Goal: Information Seeking & Learning: Learn about a topic

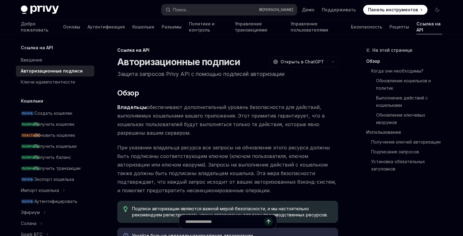
click at [273, 49] on div "Ссылка на API" at bounding box center [227, 50] width 221 height 6
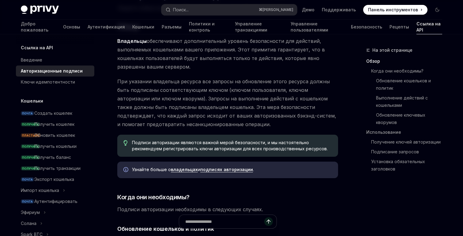
scroll to position [67, 0]
click at [272, 53] on span "Владельцы обеспечивают дополнительный уровень безопасности для действий, выполн…" at bounding box center [227, 53] width 221 height 34
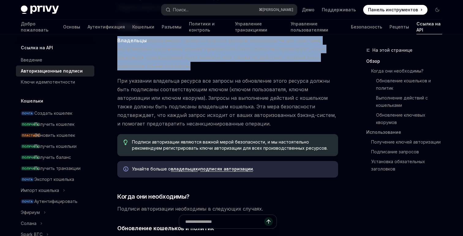
click at [272, 53] on span "Владельцы обеспечивают дополнительный уровень безопасности для действий, выполн…" at bounding box center [227, 53] width 221 height 34
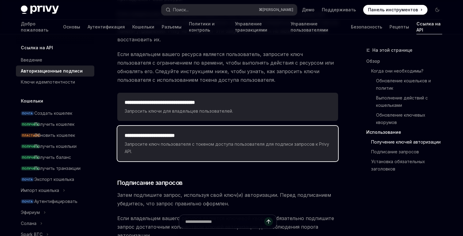
scroll to position [919, 0]
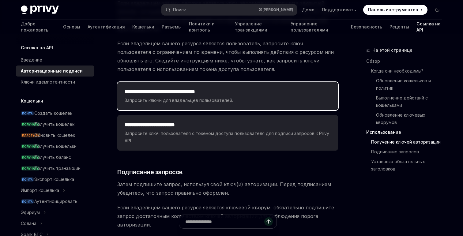
click at [257, 88] on div "**********" at bounding box center [228, 96] width 206 height 16
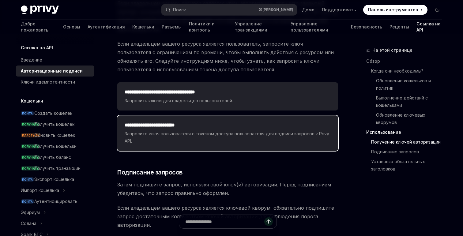
scroll to position [919, 0]
click at [255, 121] on div "**********" at bounding box center [228, 132] width 206 height 23
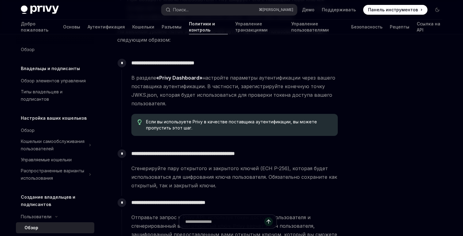
scroll to position [221, 0]
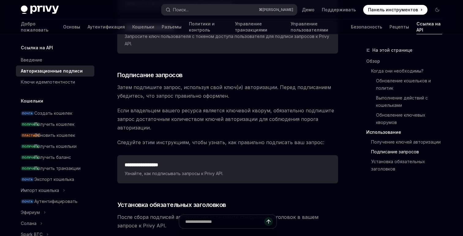
scroll to position [1017, 0]
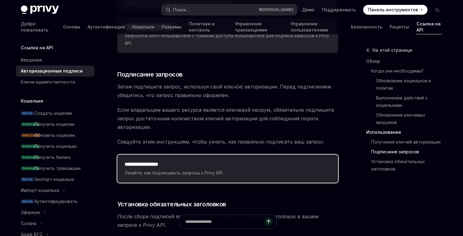
click at [246, 161] on h2 "**********" at bounding box center [228, 164] width 206 height 7
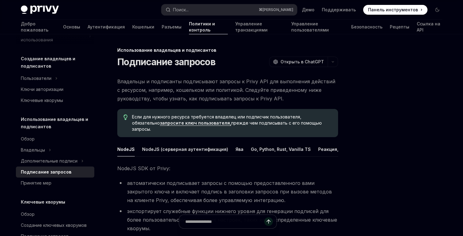
scroll to position [153, 0]
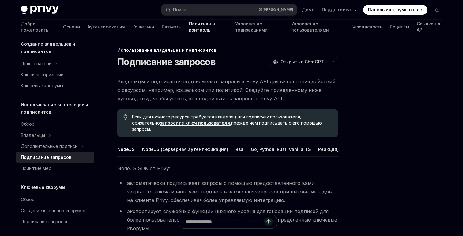
click at [252, 147] on font "Go, Python, Rust, Vanilla TS" at bounding box center [281, 149] width 60 height 5
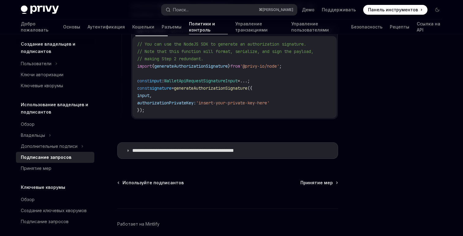
scroll to position [673, 0]
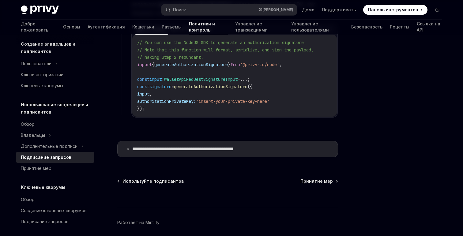
click at [234, 147] on font "**********" at bounding box center [183, 149] width 102 height 5
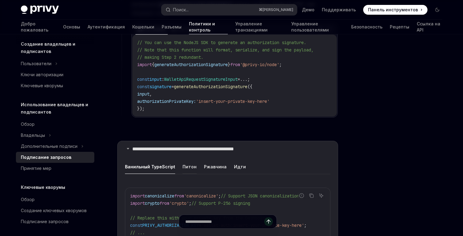
click at [187, 164] on font "Питон" at bounding box center [189, 166] width 14 height 5
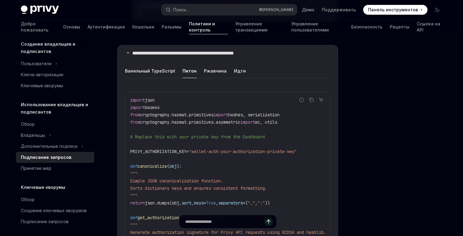
scroll to position [763, 0]
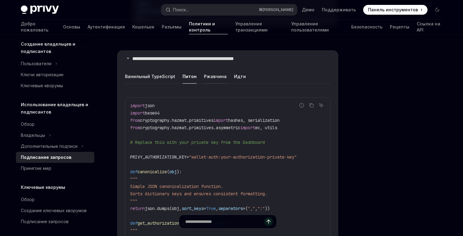
click at [212, 74] on font "Ржавчина" at bounding box center [215, 76] width 23 height 5
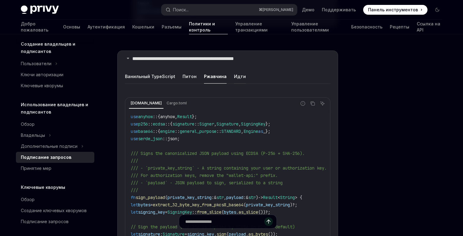
click at [234, 74] on font "Идти" at bounding box center [240, 76] width 12 height 5
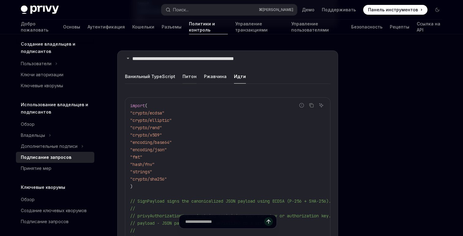
click at [183, 73] on font "Питон" at bounding box center [189, 76] width 14 height 7
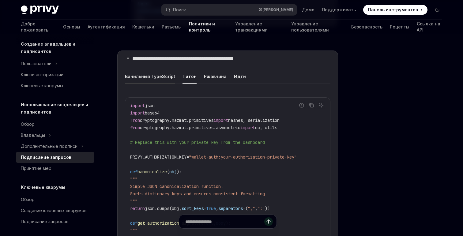
click at [160, 74] on font "Ванильный TypeScript" at bounding box center [150, 76] width 50 height 5
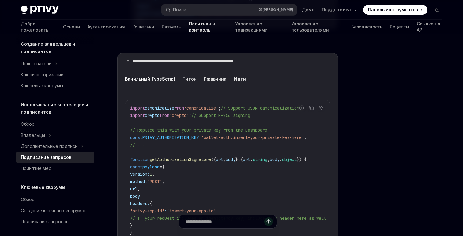
scroll to position [759, 0]
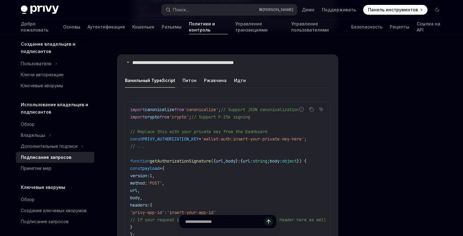
click at [190, 78] on font "Питон" at bounding box center [189, 80] width 14 height 5
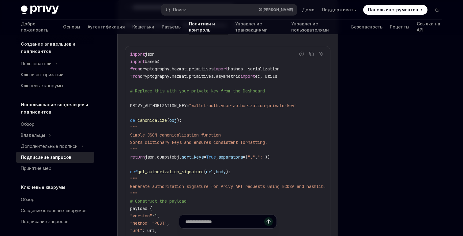
scroll to position [819, 0]
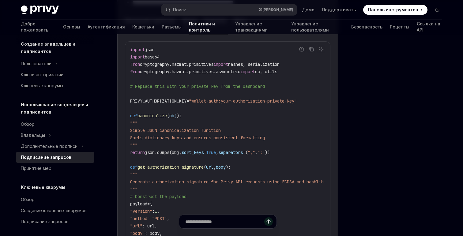
click at [189, 98] on span "=" at bounding box center [187, 101] width 2 height 6
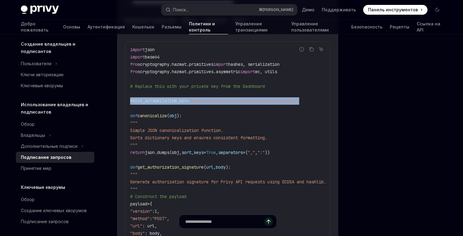
click at [189, 98] on span "=" at bounding box center [187, 101] width 2 height 6
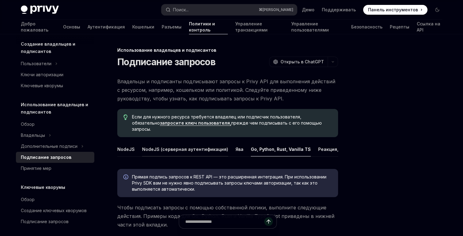
scroll to position [0, 4]
click at [325, 147] on font "Реакция, Экспо" at bounding box center [332, 149] width 36 height 5
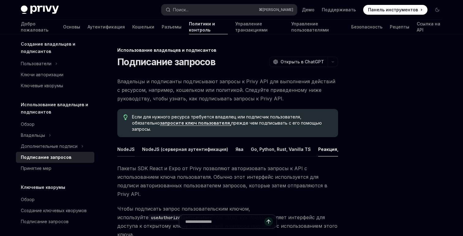
click at [122, 147] on font "NodeJS" at bounding box center [125, 149] width 17 height 5
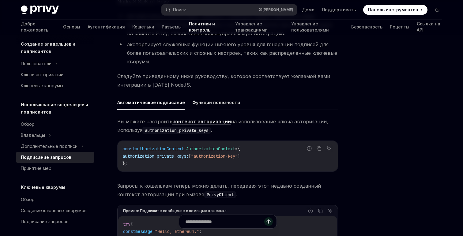
scroll to position [176, 0]
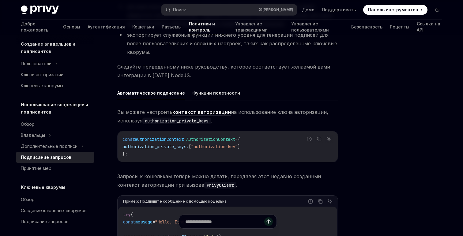
click at [205, 86] on button "Функции полезности" at bounding box center [216, 93] width 48 height 14
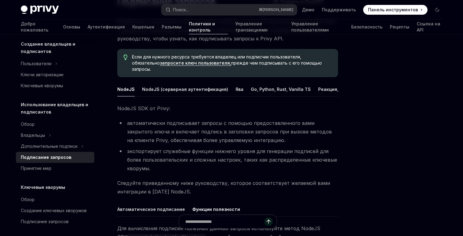
scroll to position [58, 0]
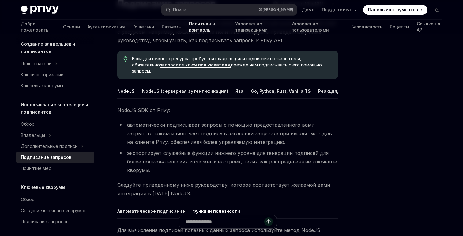
click at [203, 88] on font "NodeJS (серверная аутентификация)" at bounding box center [185, 90] width 86 height 5
click at [238, 84] on ul "NodeJS NodeJS (серверная аутентификация) Ява Go, Python, Rust, Vanilla TS Реакц…" at bounding box center [227, 91] width 221 height 15
click at [241, 86] on ul "NodeJS NodeJS (серверная аутентификация) Ява Go, Python, Rust, Vanilla TS Реакц…" at bounding box center [227, 91] width 221 height 15
click at [261, 88] on font "Go, Python, Rust, Vanilla TS" at bounding box center [281, 90] width 60 height 5
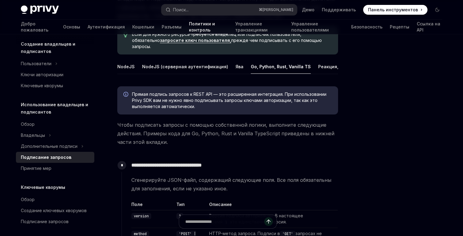
scroll to position [83, 0]
click at [262, 92] on font "Прямая подпись запросов к REST API — это расширенная интеграция. При использова…" at bounding box center [229, 99] width 194 height 17
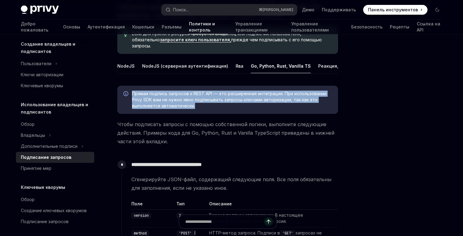
click at [262, 92] on font "Прямая подпись запросов к REST API — это расширенная интеграция. При использова…" at bounding box center [229, 99] width 194 height 17
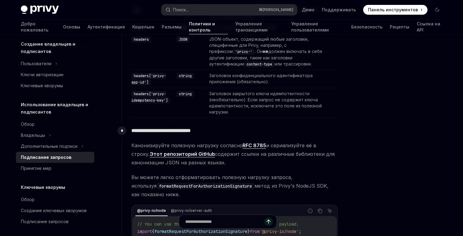
scroll to position [340, 0]
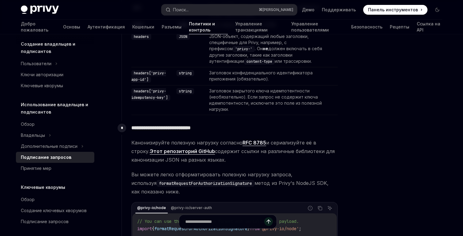
click at [262, 92] on font "Заголовок закрытого ключа идемпотентности (необязательно). Если запрос не содер…" at bounding box center [265, 100] width 113 height 24
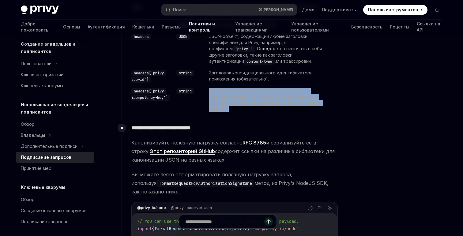
click at [262, 92] on font "Заголовок закрытого ключа идемпотентности (необязательно). Если запрос не содер…" at bounding box center [265, 100] width 113 height 24
click at [265, 93] on td "Заголовок закрытого ключа идемпотентности (необязательно). Если запрос не содер…" at bounding box center [266, 100] width 119 height 30
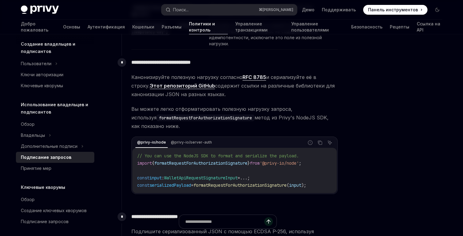
scroll to position [407, 0]
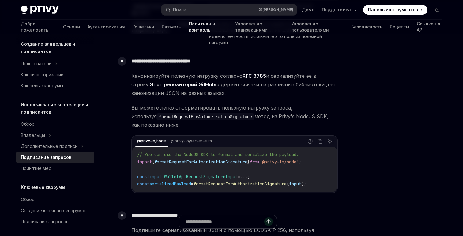
click at [174, 81] on font "Этот репозиторий GitHub" at bounding box center [182, 84] width 65 height 6
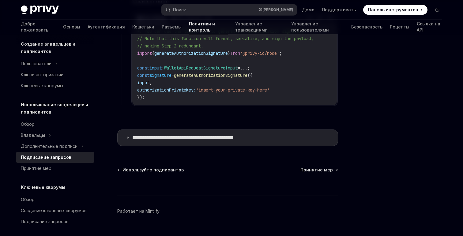
scroll to position [687, 0]
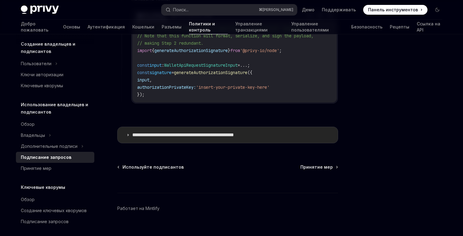
click at [131, 127] on summary "**********" at bounding box center [228, 135] width 220 height 16
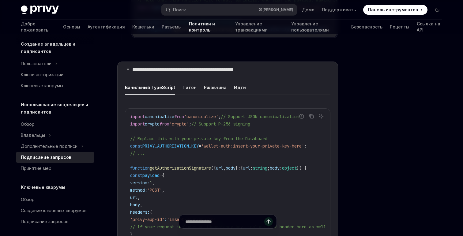
scroll to position [723, 0]
click at [187, 84] on font "Питон" at bounding box center [189, 86] width 14 height 5
type textarea "*"
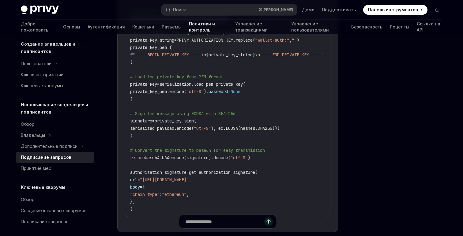
scroll to position [1046, 0]
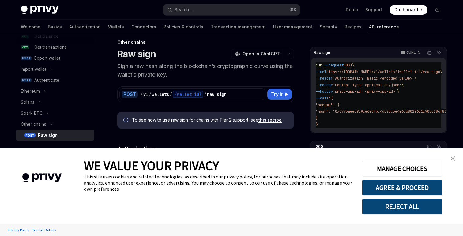
scroll to position [15, 0]
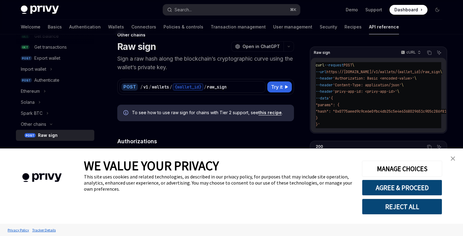
click at [451, 160] on img "close banner" at bounding box center [453, 158] width 4 height 4
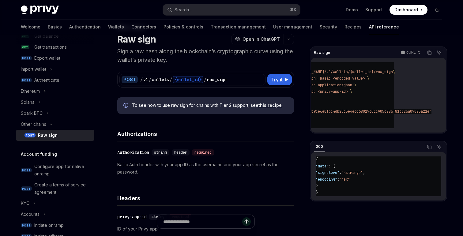
scroll to position [0, 0]
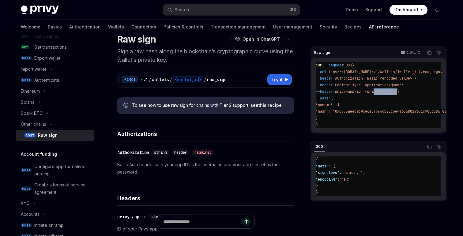
drag, startPoint x: 404, startPoint y: 92, endPoint x: 378, endPoint y: 92, distance: 26.3
click at [378, 92] on span "'privy-app-id: <privy-app-id>'" at bounding box center [365, 91] width 64 height 5
drag, startPoint x: 421, startPoint y: 76, endPoint x: 389, endPoint y: 78, distance: 31.9
click at [389, 78] on span "'Authorization: Basic <encoded-value>'" at bounding box center [373, 78] width 81 height 5
click at [361, 79] on span "'Authorization: Basic <encoded-value>'" at bounding box center [373, 78] width 81 height 5
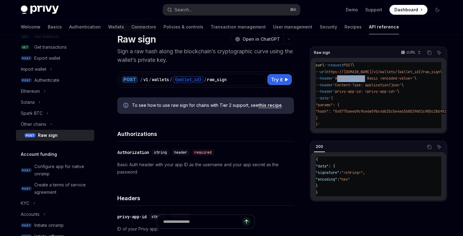
click at [361, 79] on span "'Authorization: Basic <encoded-value>'" at bounding box center [373, 78] width 81 height 5
copy span "Authorization"
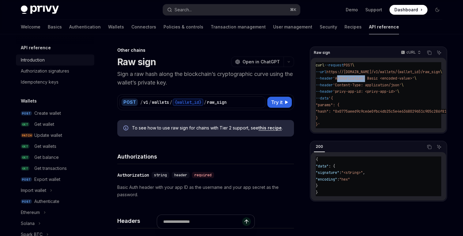
click at [47, 60] on div "Introduction" at bounding box center [56, 59] width 70 height 7
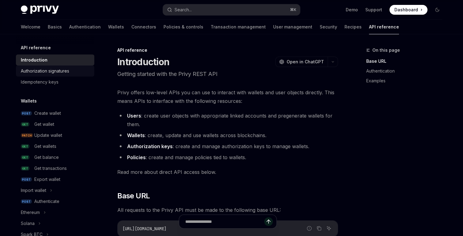
click at [48, 70] on div "Authorization signatures" at bounding box center [45, 70] width 48 height 7
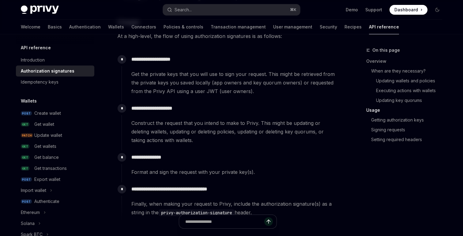
scroll to position [576, 0]
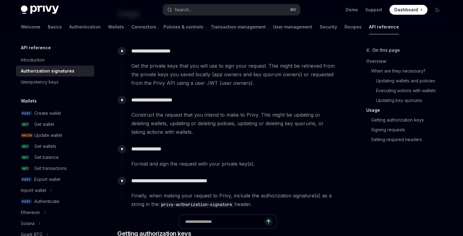
click at [148, 75] on span "Get the private keys that you will use to sign your request. This might be retr…" at bounding box center [234, 75] width 206 height 26
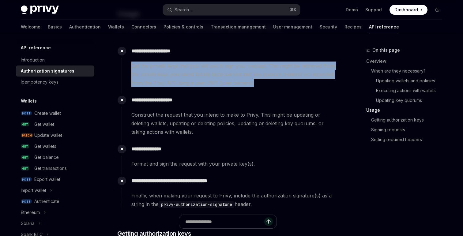
click at [148, 75] on span "Get the private keys that you will use to sign your request. This might be retr…" at bounding box center [234, 75] width 206 height 26
click at [145, 77] on span "Get the private keys that you will use to sign your request. This might be retr…" at bounding box center [234, 75] width 206 height 26
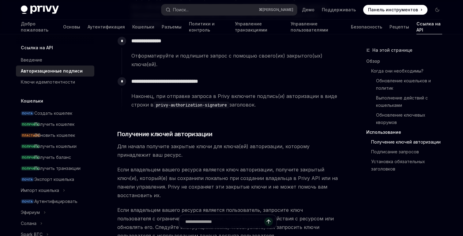
scroll to position [752, 0]
click at [264, 96] on span "Наконец, при отправке запроса в Privy включите подпись(и) авторизации в виде ст…" at bounding box center [234, 100] width 206 height 17
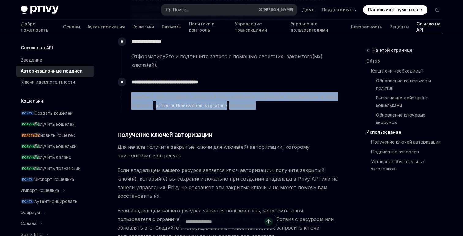
click at [264, 96] on span "Наконец, при отправке запроса в Privy включите подпись(и) авторизации в виде ст…" at bounding box center [234, 100] width 206 height 17
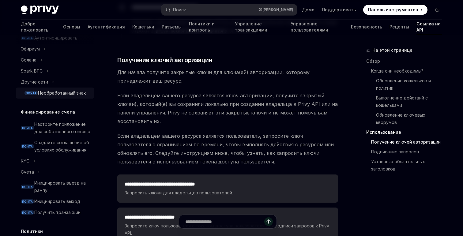
scroll to position [0, 0]
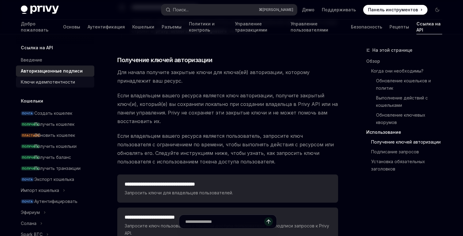
click at [56, 82] on font "Ключи идемпотентности" at bounding box center [48, 81] width 54 height 5
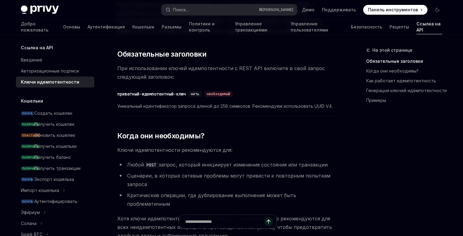
scroll to position [26, 0]
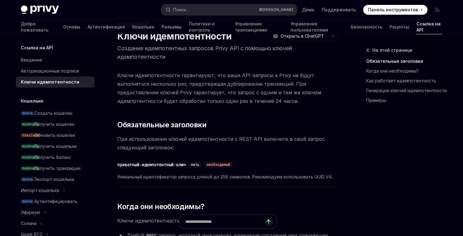
click at [301, 43] on header "Ссылка на API Ключи идемпотентности OpenAI Открыть в ChatGPT Создание идемпотен…" at bounding box center [227, 41] width 221 height 40
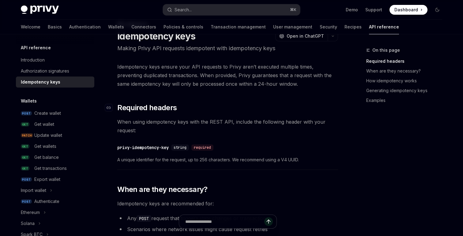
click at [312, 105] on h2 "​ Required headers" at bounding box center [227, 108] width 221 height 10
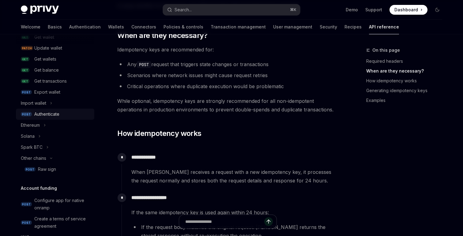
scroll to position [92, 0]
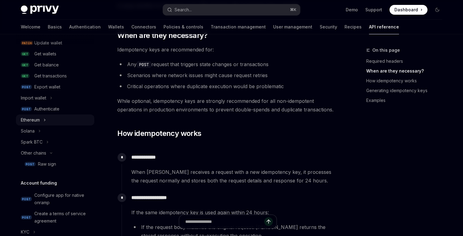
click at [38, 122] on div "Ethereum" at bounding box center [30, 119] width 19 height 7
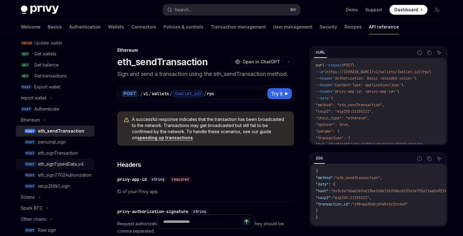
click at [55, 164] on div "eth_signTypedData_v4" at bounding box center [61, 163] width 46 height 7
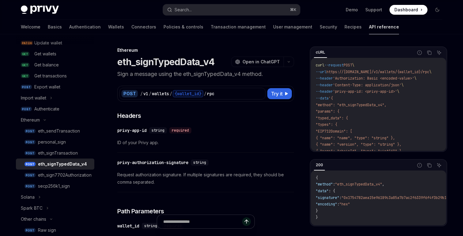
click at [196, 181] on span "Request authorization signature. If multiple signatures are required, they shou…" at bounding box center [205, 178] width 177 height 15
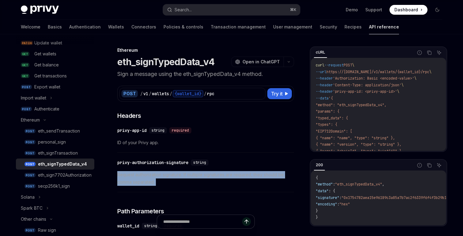
click at [196, 181] on span "Request authorization signature. If multiple signatures are required, they shou…" at bounding box center [205, 178] width 177 height 15
click at [255, 182] on span "Request authorization signature. If multiple signatures are required, they shou…" at bounding box center [205, 178] width 177 height 15
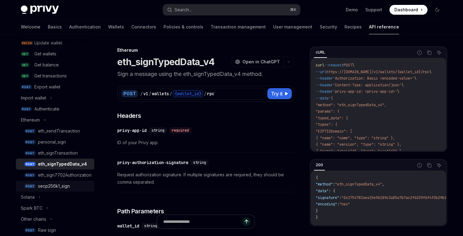
click at [64, 187] on div "secp256k1_sign" at bounding box center [54, 185] width 32 height 7
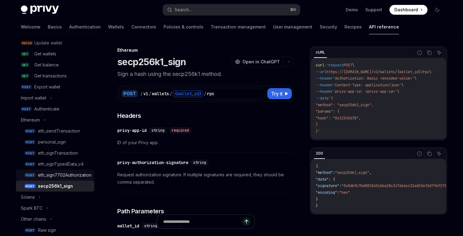
click at [63, 177] on div "eth_sign7702Authorization" at bounding box center [65, 174] width 54 height 7
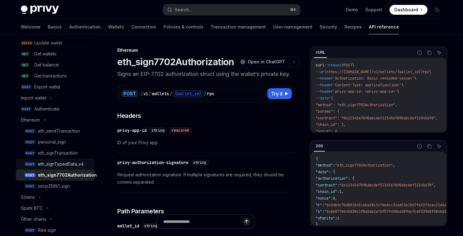
click at [66, 163] on div "eth_signTypedData_v4" at bounding box center [61, 163] width 46 height 7
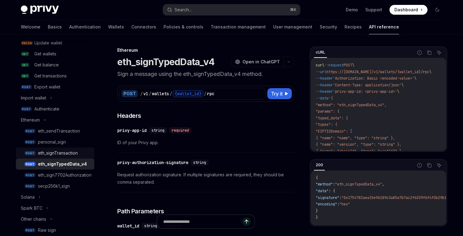
click at [67, 154] on div "eth_signTransaction" at bounding box center [58, 152] width 40 height 7
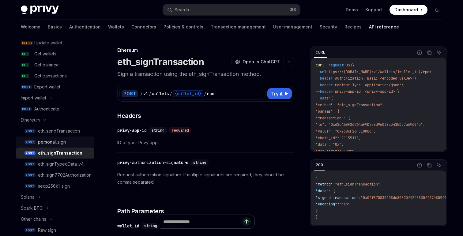
click at [67, 142] on div "personal_sign" at bounding box center [64, 141] width 53 height 7
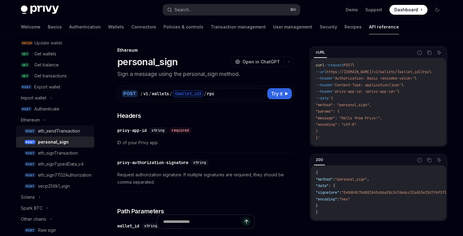
click at [67, 134] on div "eth_sendTransaction" at bounding box center [59, 130] width 42 height 7
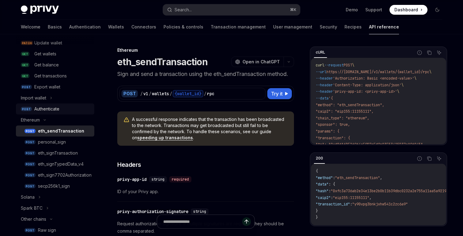
click at [62, 108] on div "Authenticate" at bounding box center [62, 108] width 56 height 7
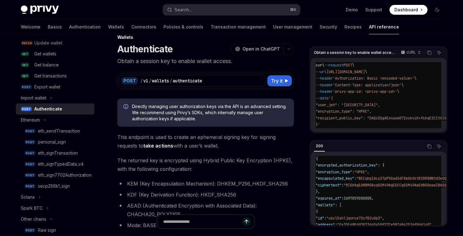
scroll to position [13, 0]
click at [77, 162] on div "eth_signTypedData_v4" at bounding box center [61, 163] width 46 height 7
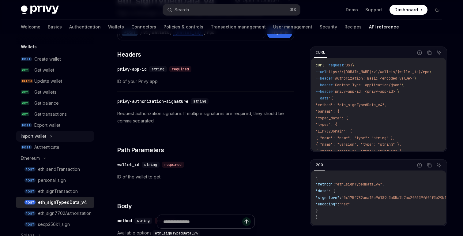
scroll to position [62, 0]
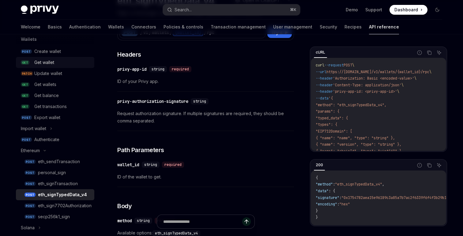
click at [56, 62] on div "Get wallet" at bounding box center [62, 62] width 56 height 7
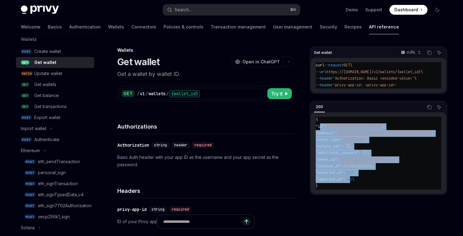
drag, startPoint x: 358, startPoint y: 185, endPoint x: 319, endPoint y: 127, distance: 70.0
click at [319, 127] on code "{ "id" : "id2tptkqrxd39qo9j423etij" , "address" : "0xF1DBff66C993EE895C8cb176c3…" at bounding box center [382, 153] width 133 height 73
click at [66, 84] on div "Get wallets" at bounding box center [62, 84] width 56 height 7
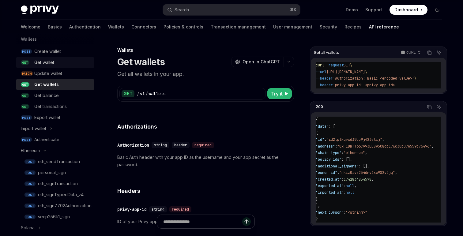
click at [65, 62] on div "Get wallet" at bounding box center [62, 62] width 56 height 7
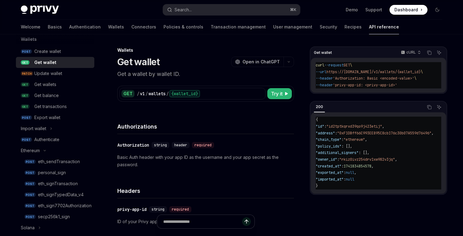
type textarea "*"
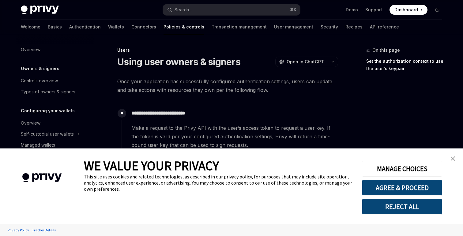
click at [454, 157] on img "close banner" at bounding box center [453, 158] width 4 height 4
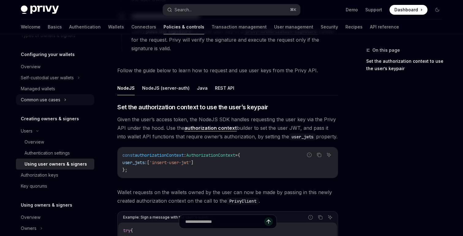
scroll to position [62, 0]
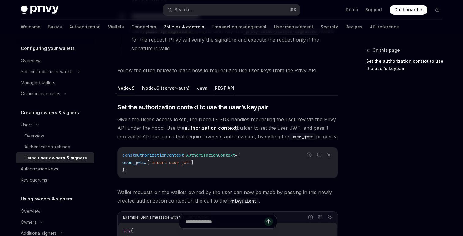
click at [215, 84] on button "REST API" at bounding box center [224, 88] width 19 height 14
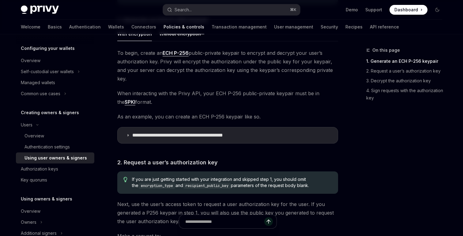
scroll to position [369, 0]
click at [211, 130] on summary "**********" at bounding box center [228, 135] width 220 height 16
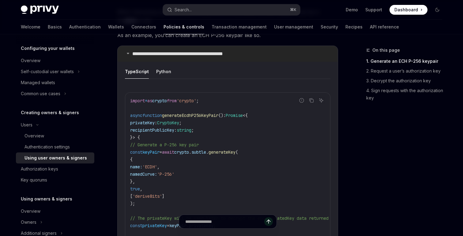
scroll to position [456, 0]
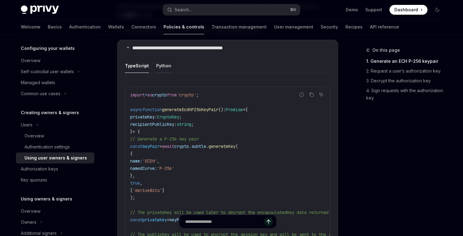
click at [164, 58] on button "Python" at bounding box center [163, 65] width 15 height 14
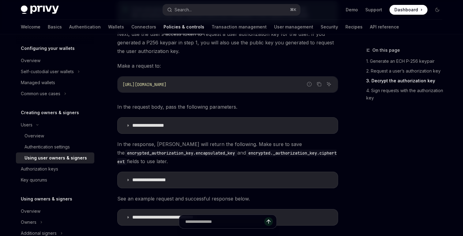
scroll to position [756, 0]
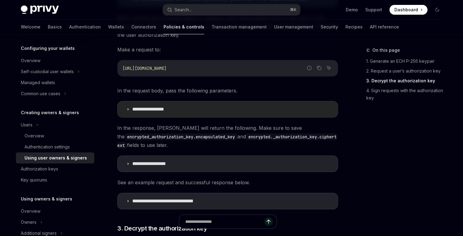
click at [172, 101] on summary "**********" at bounding box center [228, 109] width 220 height 16
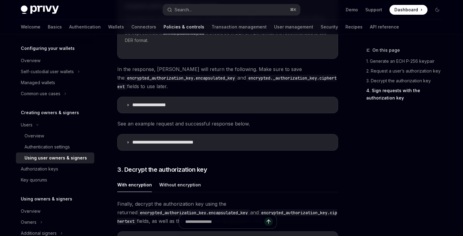
click at [172, 102] on p "**********" at bounding box center [156, 105] width 49 height 6
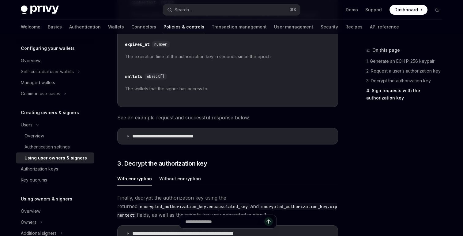
scroll to position [1292, 0]
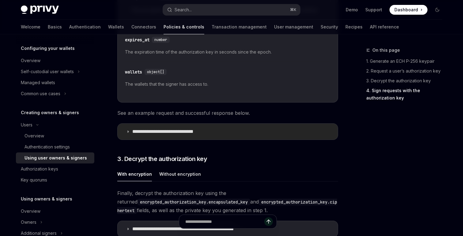
click at [172, 129] on p "**********" at bounding box center [175, 132] width 86 height 6
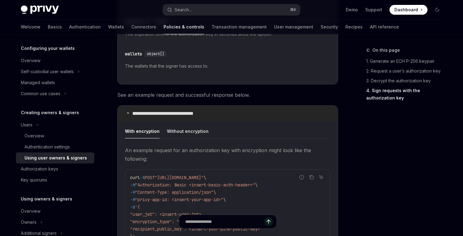
scroll to position [1310, 0]
click at [172, 124] on button "Without encryption" at bounding box center [188, 131] width 42 height 14
click at [143, 126] on button "With encryption" at bounding box center [142, 131] width 35 height 14
click at [170, 126] on button "Without encryption" at bounding box center [188, 131] width 42 height 14
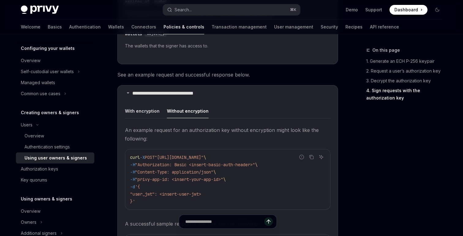
scroll to position [1331, 0]
click at [144, 103] on button "With encryption" at bounding box center [142, 110] width 35 height 14
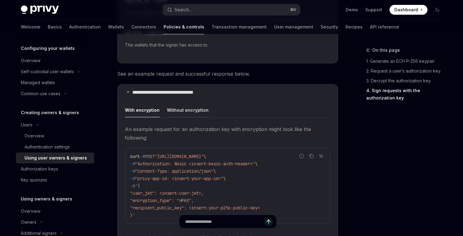
click at [181, 103] on button "Without encryption" at bounding box center [188, 110] width 42 height 14
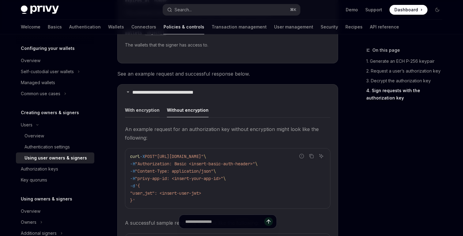
click at [140, 106] on button "With encryption" at bounding box center [142, 110] width 35 height 14
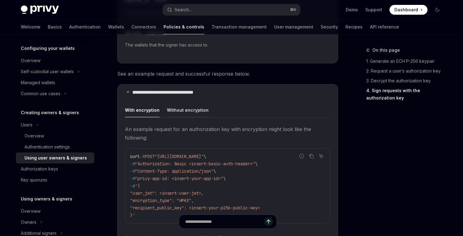
click at [171, 106] on button "Without encryption" at bounding box center [188, 110] width 42 height 14
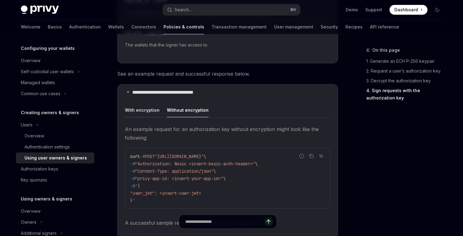
click at [129, 107] on button "With encryption" at bounding box center [142, 110] width 35 height 14
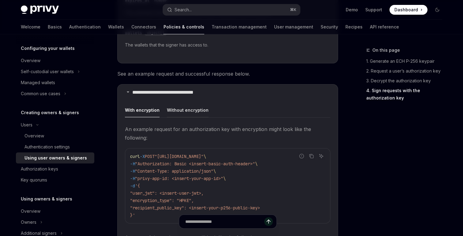
click at [167, 107] on button "Without encryption" at bounding box center [188, 110] width 42 height 14
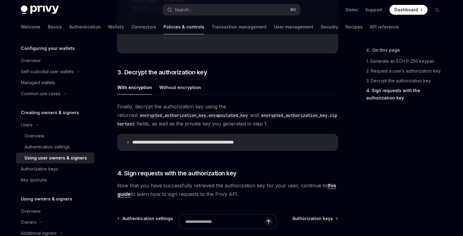
scroll to position [1632, 0]
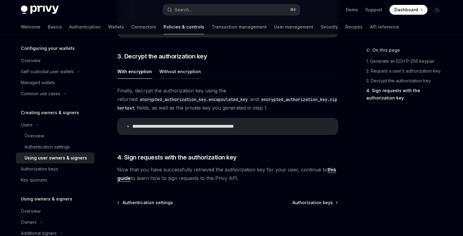
click at [181, 67] on button "Without encryption" at bounding box center [180, 71] width 42 height 14
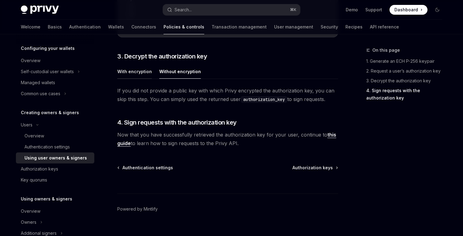
click at [134, 65] on button "With encryption" at bounding box center [134, 71] width 35 height 14
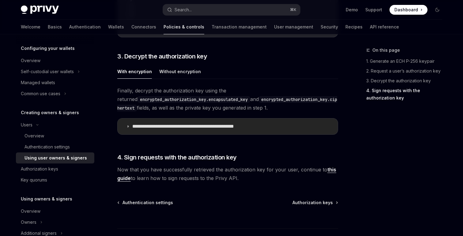
click at [153, 128] on p "**********" at bounding box center [199, 126] width 135 height 6
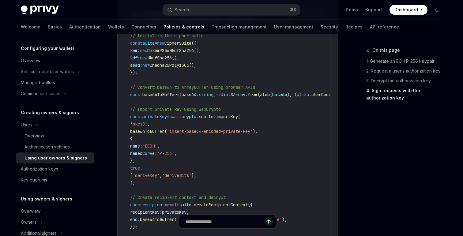
scroll to position [1805, 0]
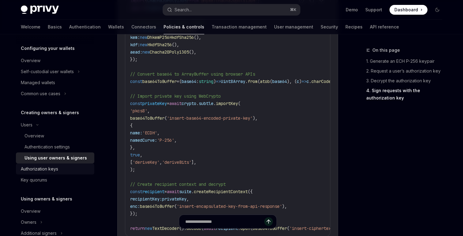
click at [62, 167] on div "Authorization keys" at bounding box center [56, 168] width 70 height 7
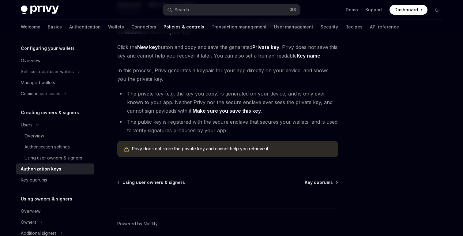
scroll to position [96, 0]
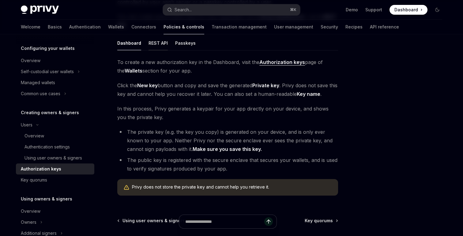
click at [156, 47] on button "REST API" at bounding box center [157, 43] width 19 height 14
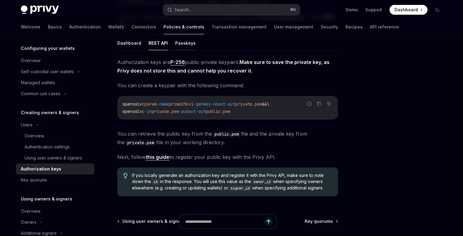
click at [178, 46] on button "Passkeys" at bounding box center [185, 43] width 21 height 14
type textarea "*"
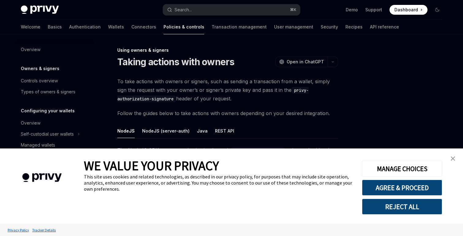
scroll to position [149, 0]
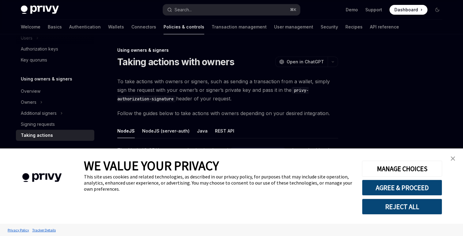
click at [455, 156] on link "close banner" at bounding box center [453, 158] width 12 height 12
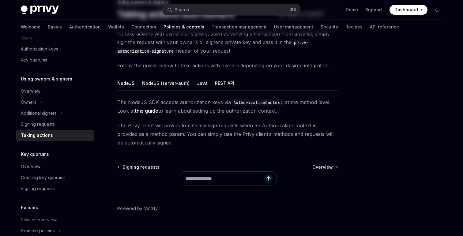
scroll to position [58, 0]
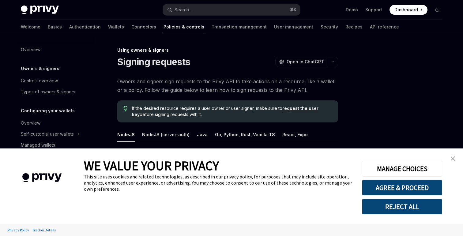
scroll to position [138, 0]
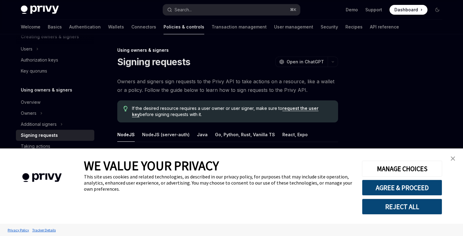
click at [452, 157] on img "close banner" at bounding box center [453, 158] width 4 height 4
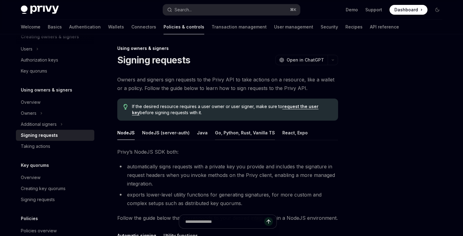
scroll to position [4, 0]
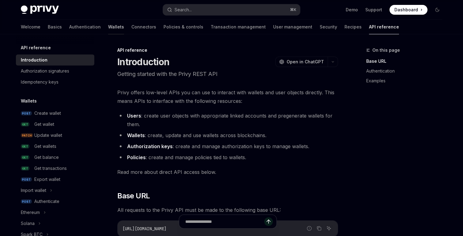
click at [108, 29] on link "Wallets" at bounding box center [116, 27] width 16 height 15
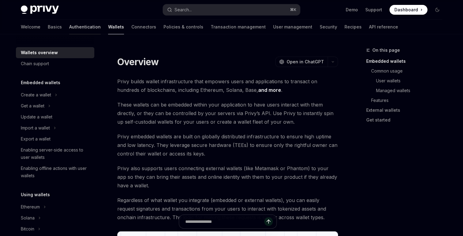
click at [69, 27] on link "Authentication" at bounding box center [85, 27] width 32 height 15
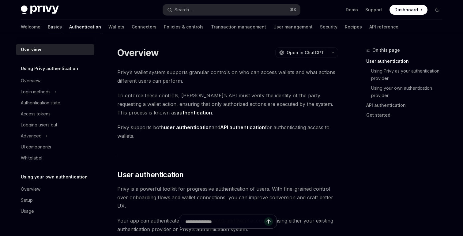
click at [48, 28] on link "Basics" at bounding box center [55, 27] width 14 height 15
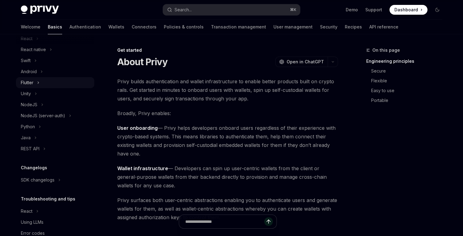
scroll to position [101, 0]
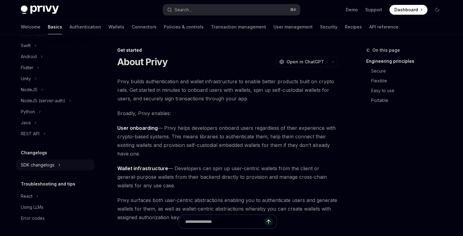
click at [49, 165] on div "SDK changelogs" at bounding box center [38, 164] width 34 height 7
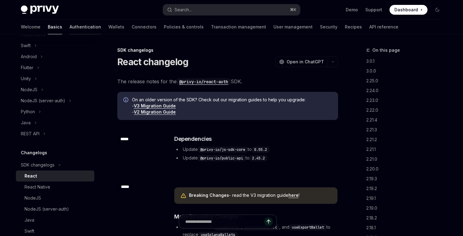
click at [70, 29] on link "Authentication" at bounding box center [86, 27] width 32 height 15
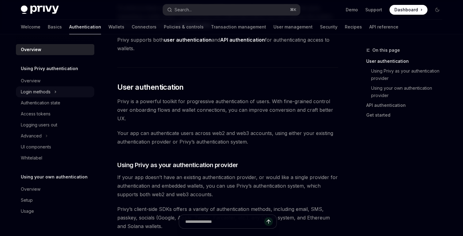
scroll to position [96, 0]
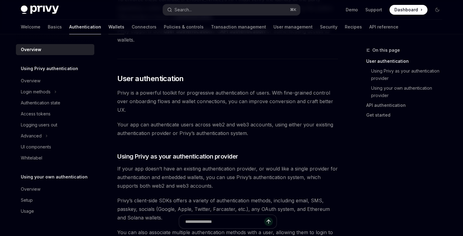
click at [108, 29] on link "Wallets" at bounding box center [116, 27] width 16 height 15
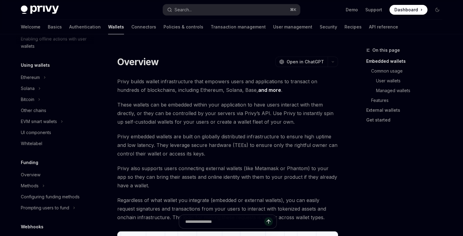
scroll to position [136, 0]
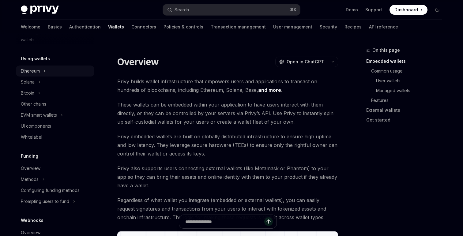
click at [55, 69] on button "Ethereum" at bounding box center [55, 71] width 78 height 11
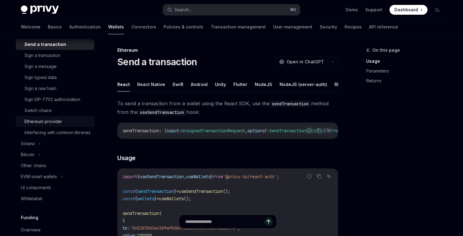
scroll to position [147, 0]
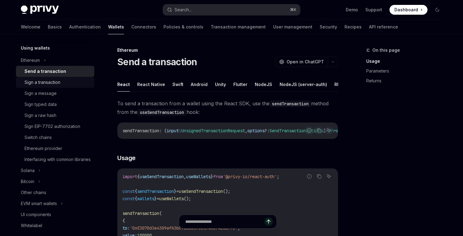
click at [58, 86] on link "Sign a transaction" at bounding box center [55, 82] width 78 height 11
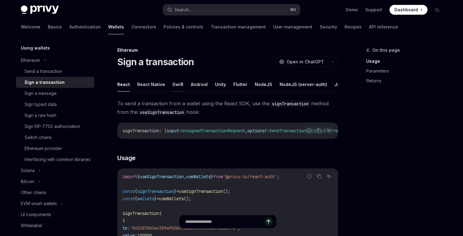
click at [178, 85] on button "Swift" at bounding box center [177, 84] width 11 height 14
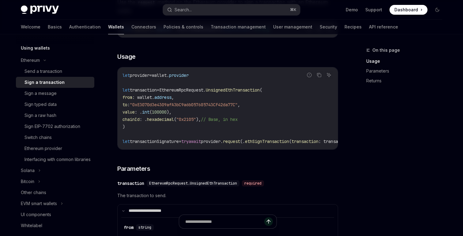
scroll to position [86, 0]
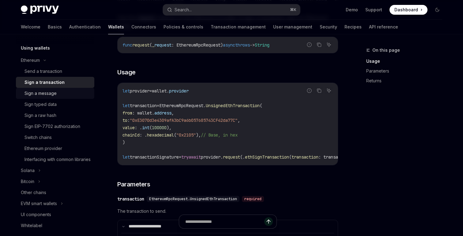
click at [66, 93] on div "Sign a message" at bounding box center [57, 93] width 66 height 7
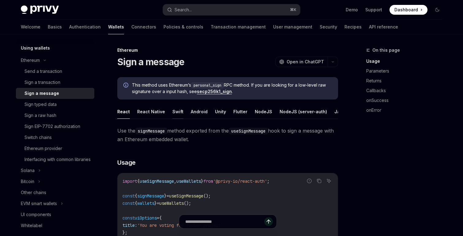
click at [177, 113] on button "Swift" at bounding box center [177, 111] width 11 height 14
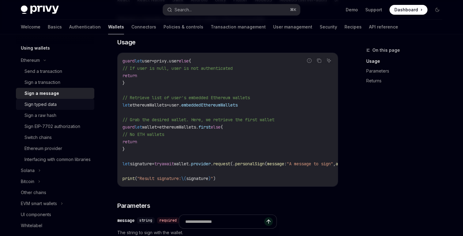
click at [76, 106] on div "Sign typed data" at bounding box center [57, 104] width 66 height 7
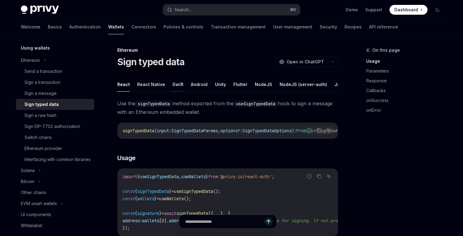
click at [175, 86] on button "Swift" at bounding box center [177, 84] width 11 height 14
type textarea "*"
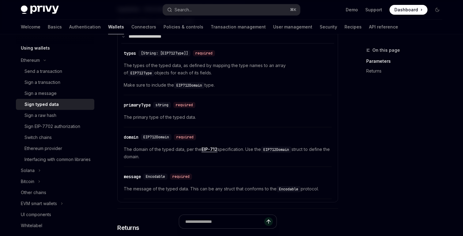
scroll to position [609, 0]
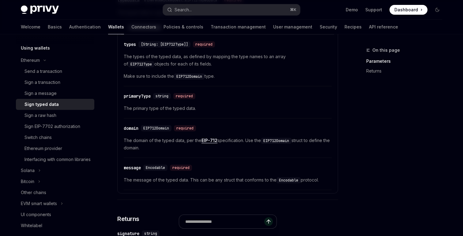
click at [201, 187] on div "​ message Encodable required The message of the typed data. This can be any str…" at bounding box center [228, 175] width 208 height 29
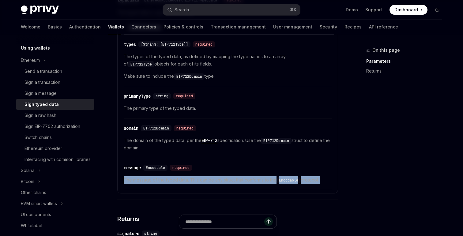
click at [201, 187] on div "​ message Encodable required The message of the typed data. This can be any str…" at bounding box center [228, 175] width 208 height 29
click at [205, 187] on div "​ message Encodable required The message of the typed data. This can be any str…" at bounding box center [228, 175] width 208 height 29
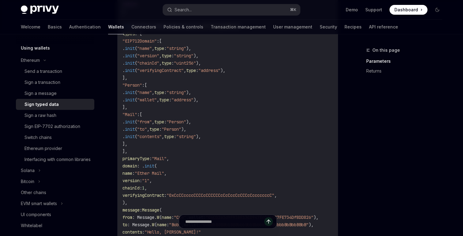
scroll to position [228, 0]
